Goal: Download file/media

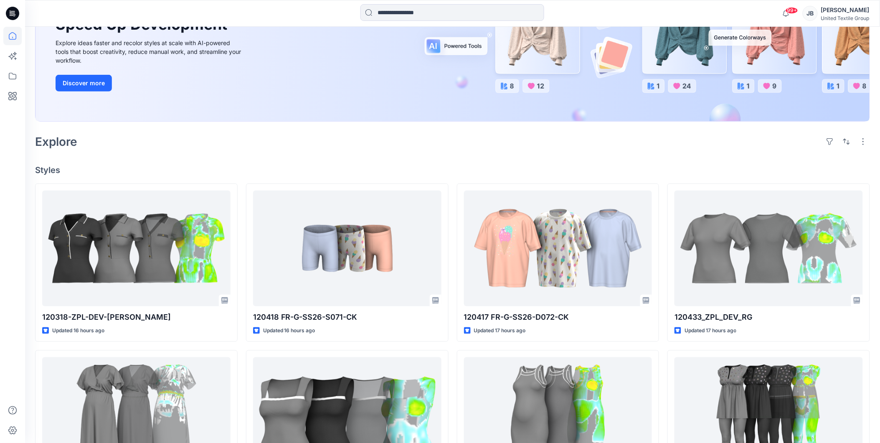
scroll to position [139, 0]
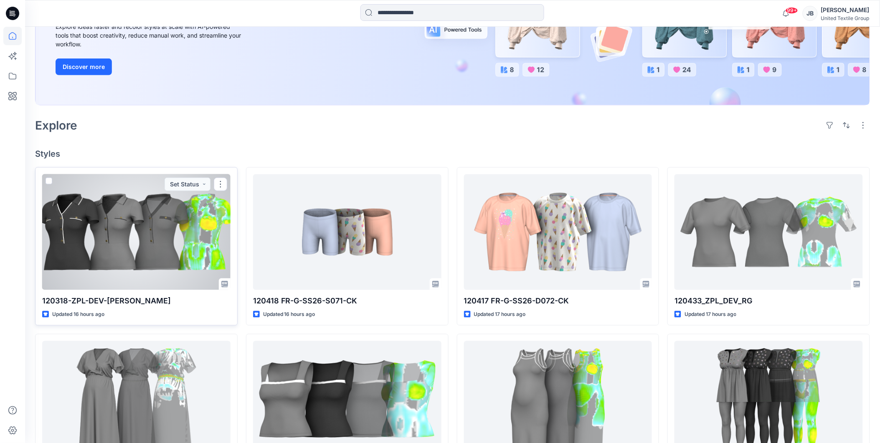
click at [107, 247] on div at bounding box center [136, 232] width 188 height 116
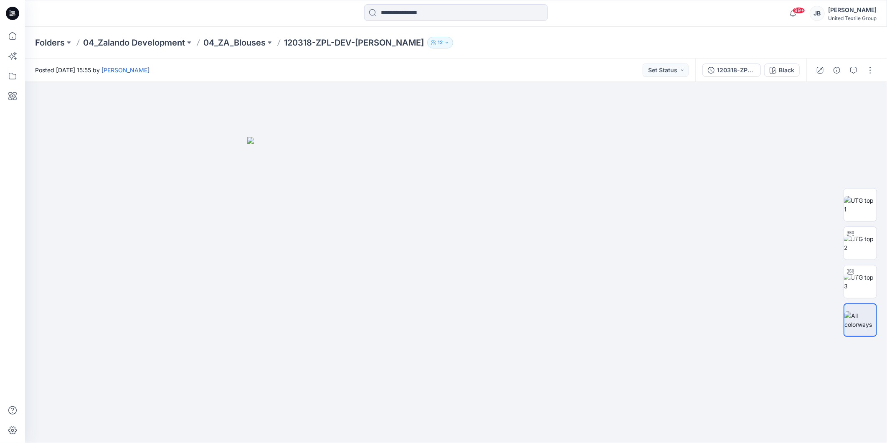
click at [10, 12] on icon at bounding box center [11, 12] width 2 height 0
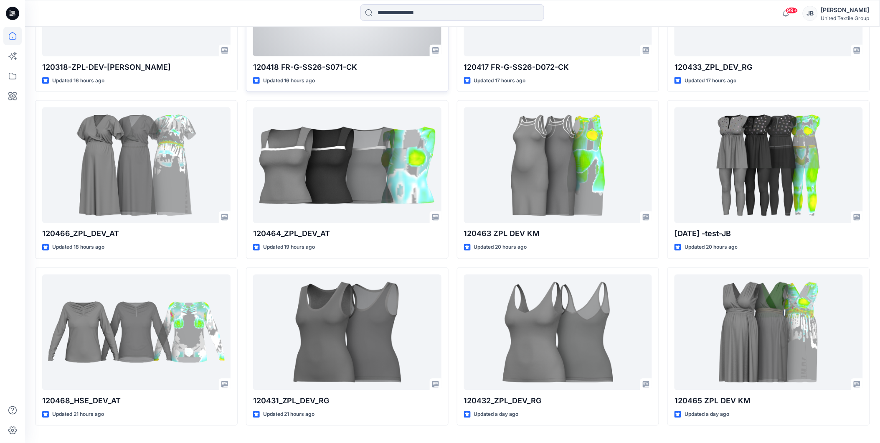
scroll to position [395, 0]
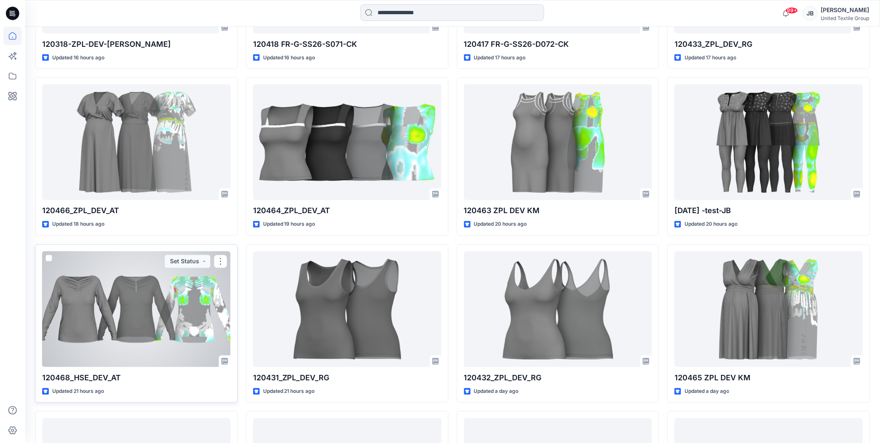
click at [134, 316] on div at bounding box center [136, 309] width 188 height 116
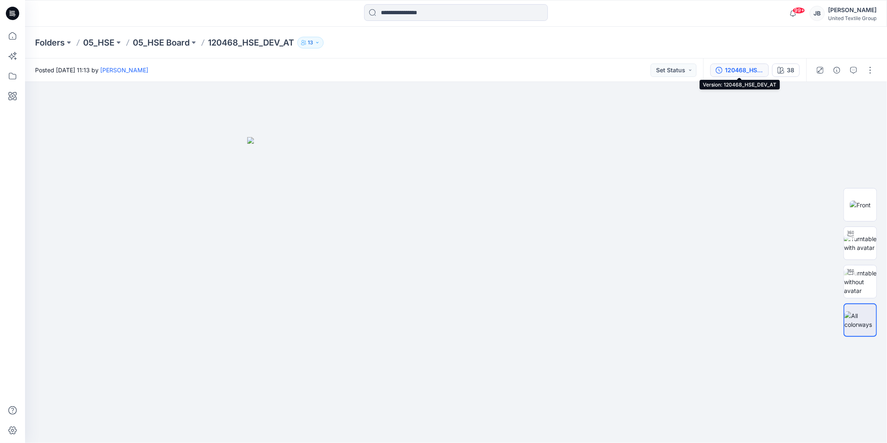
click at [736, 71] on div "120468_HSE_DEV_AT" at bounding box center [744, 70] width 38 height 9
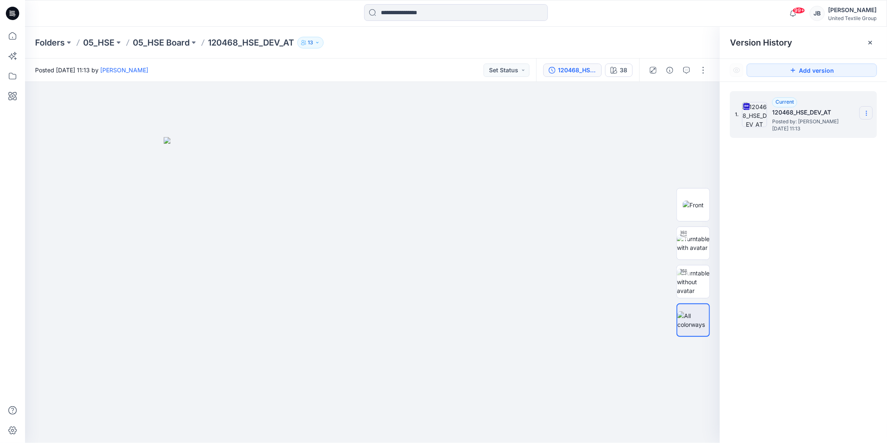
click at [865, 113] on icon at bounding box center [866, 113] width 7 height 7
click at [795, 131] on span "Download Source BW File" at bounding box center [824, 130] width 70 height 10
click at [483, 412] on div at bounding box center [372, 262] width 695 height 361
click at [867, 43] on icon at bounding box center [870, 42] width 7 height 7
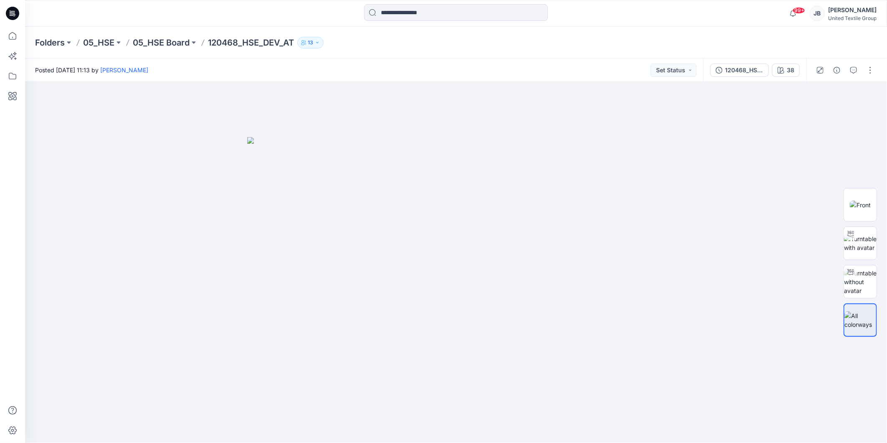
click at [13, 15] on icon at bounding box center [12, 15] width 4 height 0
